Goal: Find specific page/section: Find specific page/section

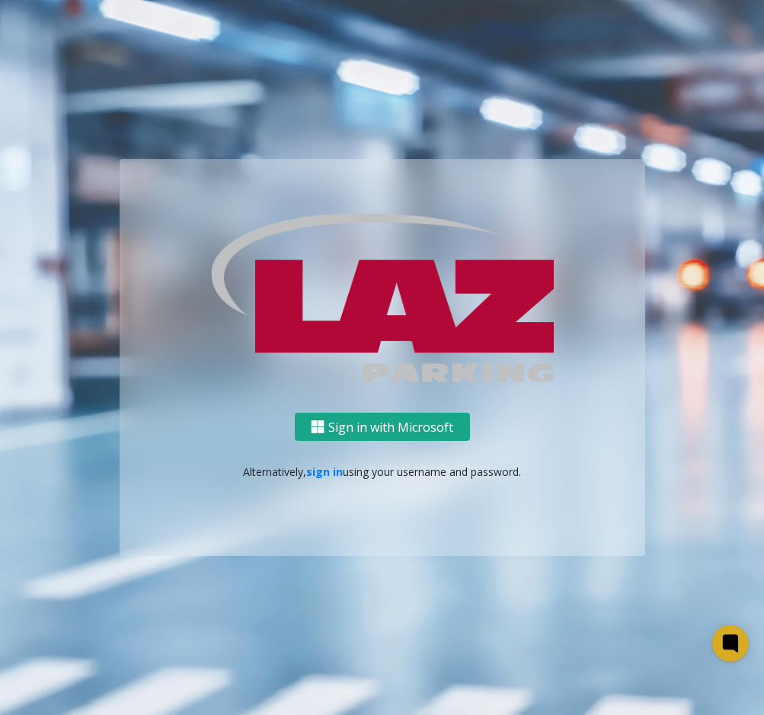
click at [455, 424] on button "Sign in with Microsoft" at bounding box center [382, 427] width 175 height 28
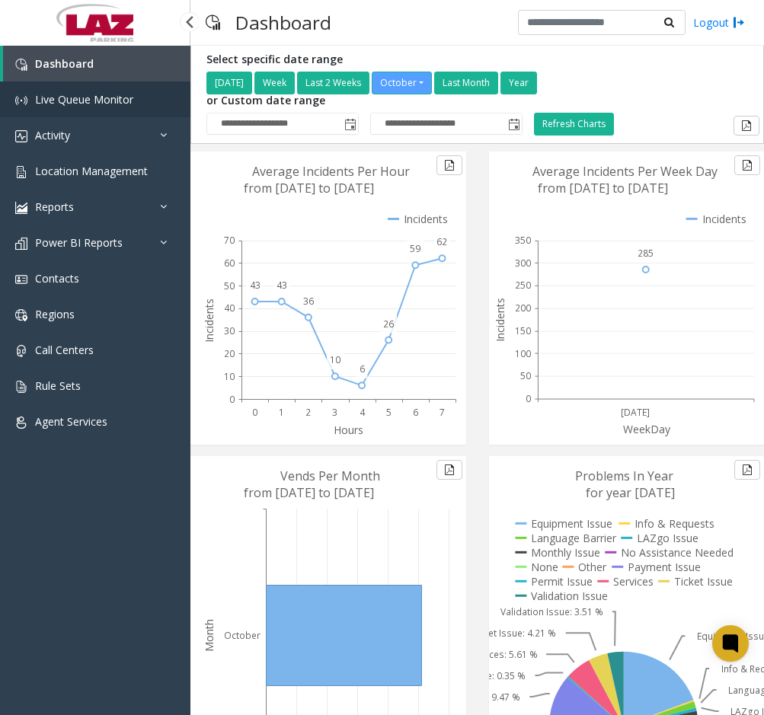
click at [63, 92] on span "Live Queue Monitor" at bounding box center [84, 99] width 98 height 14
